Goal: Navigation & Orientation: Find specific page/section

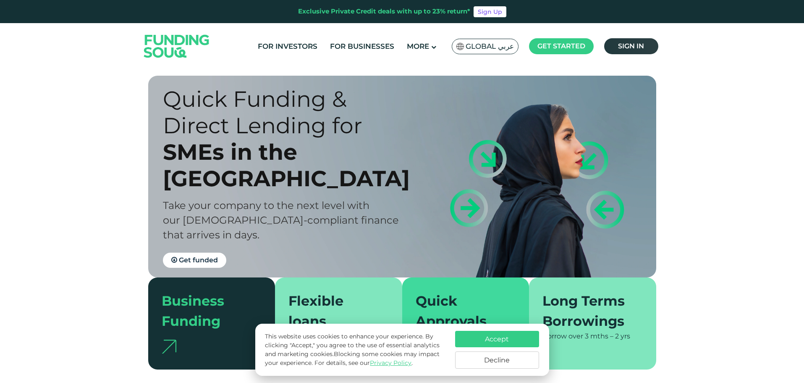
click at [625, 39] on link "Sign in" at bounding box center [631, 46] width 54 height 16
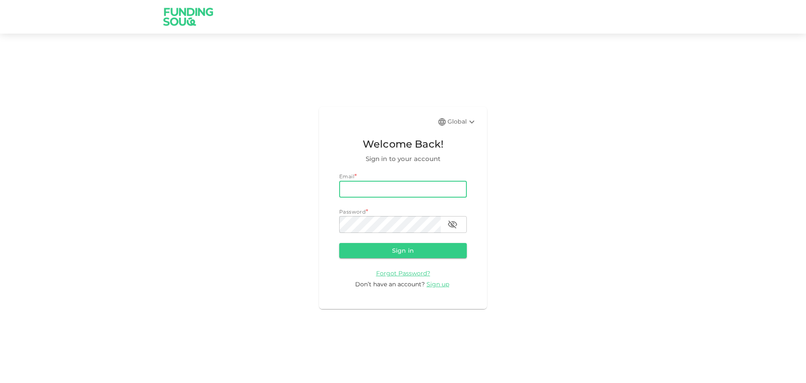
click at [414, 186] on input "email" at bounding box center [403, 189] width 128 height 17
type input "Aasik.mmm@gmail.com"
click at [435, 244] on button "Sign in" at bounding box center [403, 250] width 128 height 15
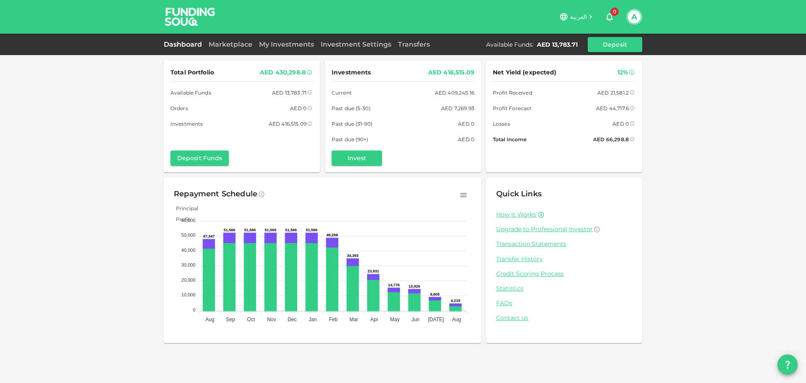
click at [238, 37] on div "Dashboard Marketplace My Investments Investment Settings Transfers Available Fu…" at bounding box center [403, 44] width 479 height 15
click at [234, 41] on link "Marketplace" at bounding box center [230, 44] width 50 height 8
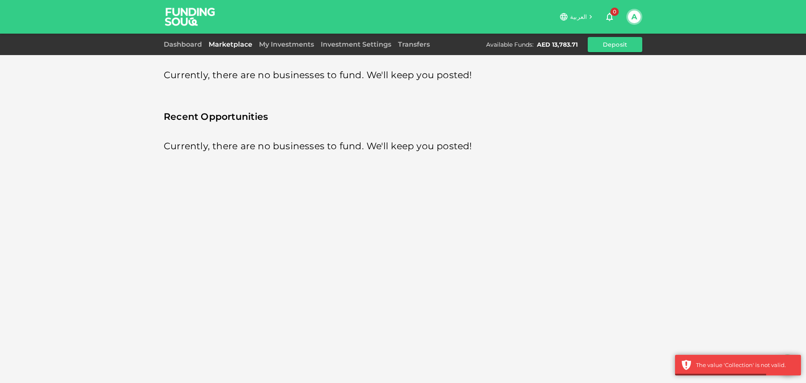
click at [282, 42] on link "My Investments" at bounding box center [287, 44] width 62 height 8
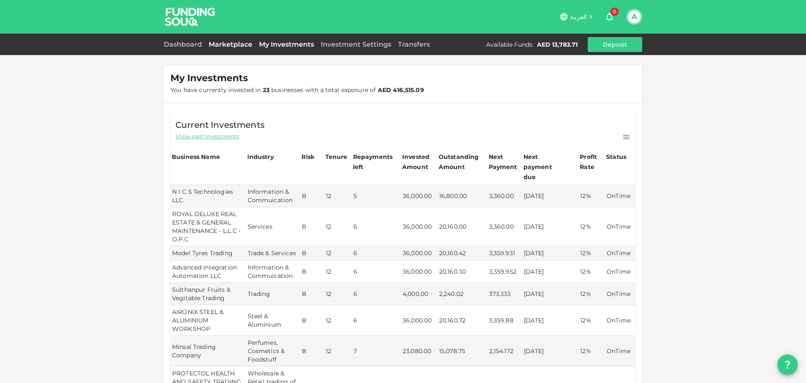
click at [231, 41] on link "Marketplace" at bounding box center [230, 44] width 50 height 8
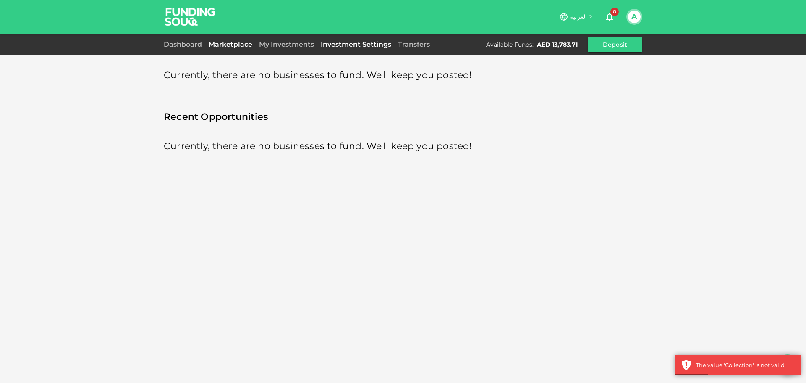
click at [390, 41] on link "Investment Settings" at bounding box center [355, 44] width 77 height 8
